Goal: Transaction & Acquisition: Purchase product/service

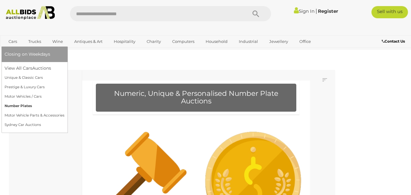
click at [29, 106] on link "Number Plates" at bounding box center [35, 105] width 60 height 9
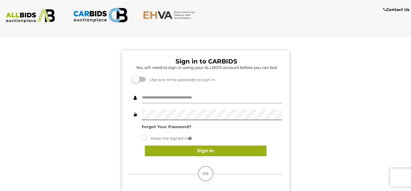
type input "******"
click at [215, 151] on button "Sign In" at bounding box center [206, 150] width 122 height 11
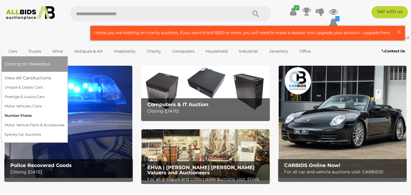
click at [23, 114] on link "Number Plates" at bounding box center [35, 115] width 60 height 9
